Goal: Check status: Check status

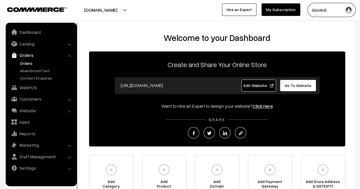
click at [26, 62] on link "Orders" at bounding box center [47, 63] width 56 height 6
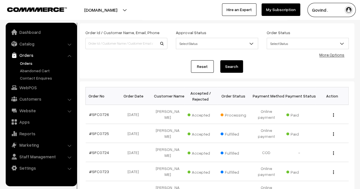
scroll to position [29, 0]
click at [334, 114] on img "button" at bounding box center [333, 115] width 1 height 4
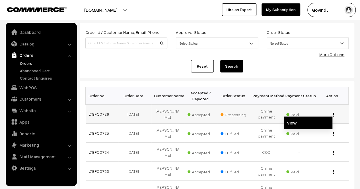
click at [314, 124] on link "View" at bounding box center [308, 123] width 48 height 13
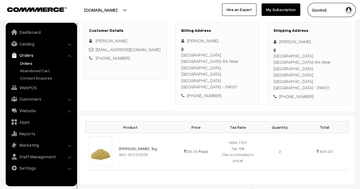
scroll to position [89, 0]
click at [360, 79] on html "Thank you for showing interest. Our team will call you shortly. Close [DOMAIN_N…" at bounding box center [180, 5] width 360 height 189
click at [298, 94] on div "[PHONE_NUMBER]" at bounding box center [309, 97] width 72 height 7
copy div "9572376121"
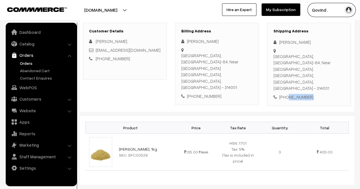
copy div "9572376121"
click at [281, 42] on div "[PERSON_NAME]" at bounding box center [309, 42] width 72 height 7
drag, startPoint x: 279, startPoint y: 41, endPoint x: 300, endPoint y: 41, distance: 20.2
click at [300, 41] on div "[PERSON_NAME]" at bounding box center [309, 42] width 72 height 7
copy div "[PERSON_NAME]"
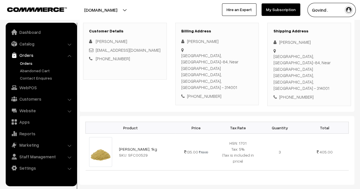
click at [273, 56] on div "Shipping Address [PERSON_NAME] [GEOGRAPHIC_DATA], [GEOGRAPHIC_DATA]-84, Near [G…" at bounding box center [309, 65] width 84 height 84
drag, startPoint x: 292, startPoint y: 67, endPoint x: 273, endPoint y: 55, distance: 22.9
click at [273, 55] on div "Shipping Address [PERSON_NAME] [GEOGRAPHIC_DATA], [GEOGRAPHIC_DATA]-84, Near [G…" at bounding box center [309, 65] width 84 height 84
click at [290, 68] on div "[GEOGRAPHIC_DATA], [GEOGRAPHIC_DATA]-84, Near [GEOGRAPHIC_DATA] [GEOGRAPHIC_DAT…" at bounding box center [309, 72] width 72 height 38
drag, startPoint x: 291, startPoint y: 68, endPoint x: 273, endPoint y: 56, distance: 21.6
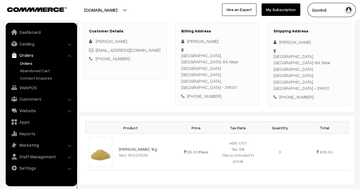
click at [273, 56] on div "[GEOGRAPHIC_DATA], [GEOGRAPHIC_DATA]-84, Near [GEOGRAPHIC_DATA] [GEOGRAPHIC_DAT…" at bounding box center [309, 72] width 72 height 38
copy div "[GEOGRAPHIC_DATA], [GEOGRAPHIC_DATA]-84, Near [GEOGRAPHIC_DATA] [GEOGRAPHIC_DAT…"
click at [329, 67] on div "[GEOGRAPHIC_DATA], [GEOGRAPHIC_DATA]-84, Near [GEOGRAPHIC_DATA] [GEOGRAPHIC_DAT…" at bounding box center [309, 72] width 72 height 38
copy div "314001"
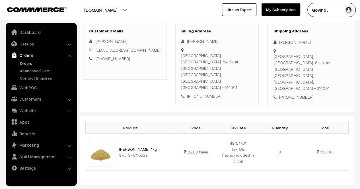
click at [325, 85] on div "Shipping Address [PERSON_NAME] [GEOGRAPHIC_DATA], [GEOGRAPHIC_DATA]-84, Near [G…" at bounding box center [309, 65] width 84 height 84
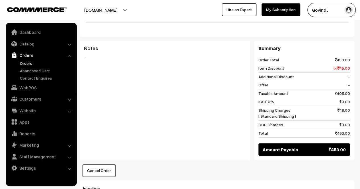
scroll to position [256, 0]
